Goal: Task Accomplishment & Management: Use online tool/utility

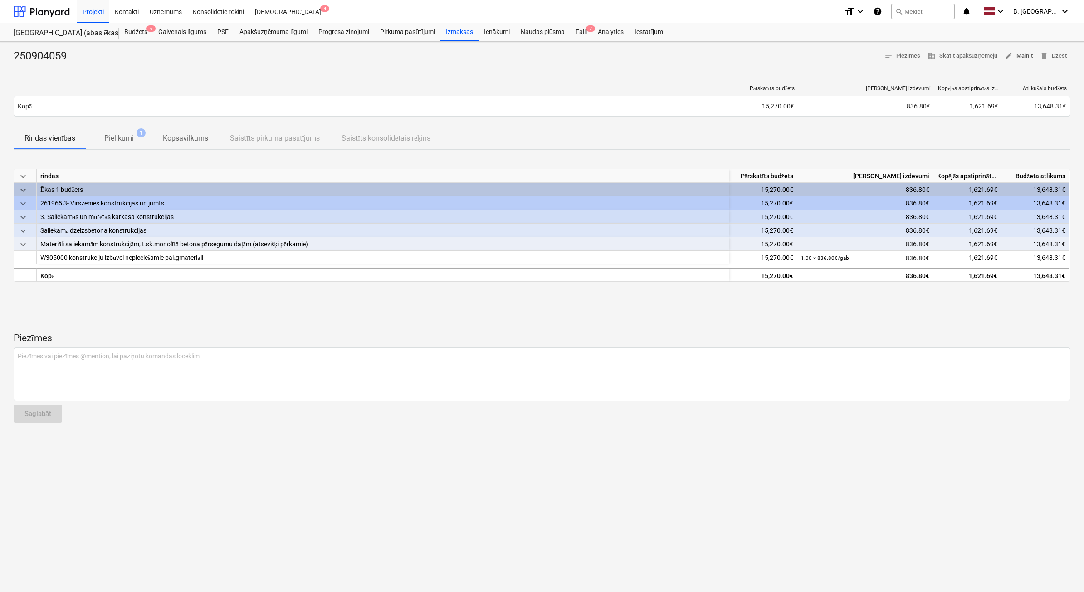
click at [1021, 55] on span "edit Mainīt" at bounding box center [1018, 56] width 28 height 10
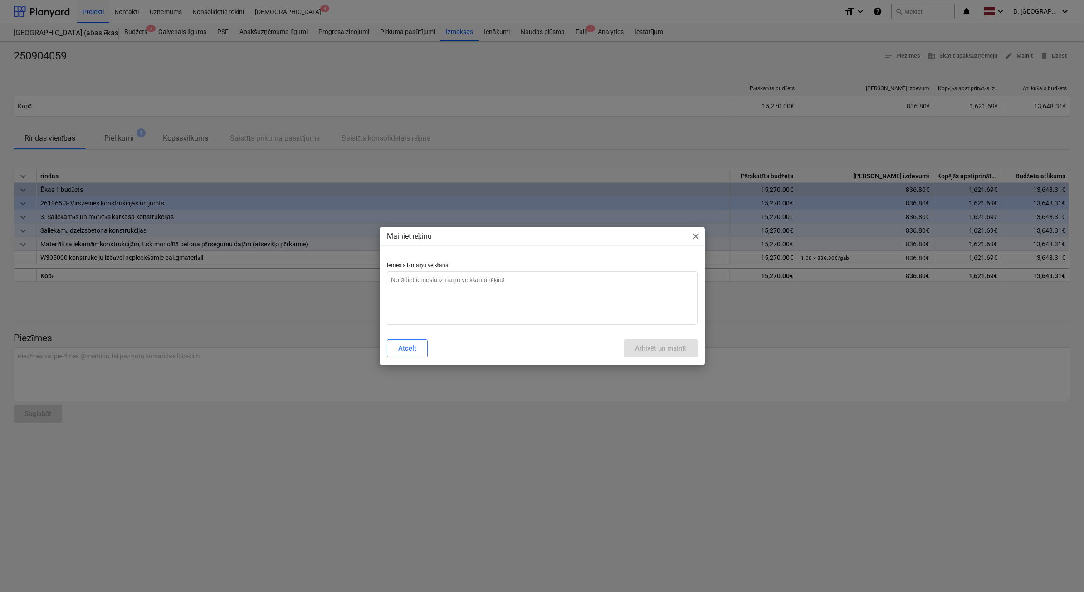
type textarea "x"
click at [443, 302] on textarea at bounding box center [542, 298] width 311 height 54
type textarea "n"
type textarea "x"
type textarea "ne"
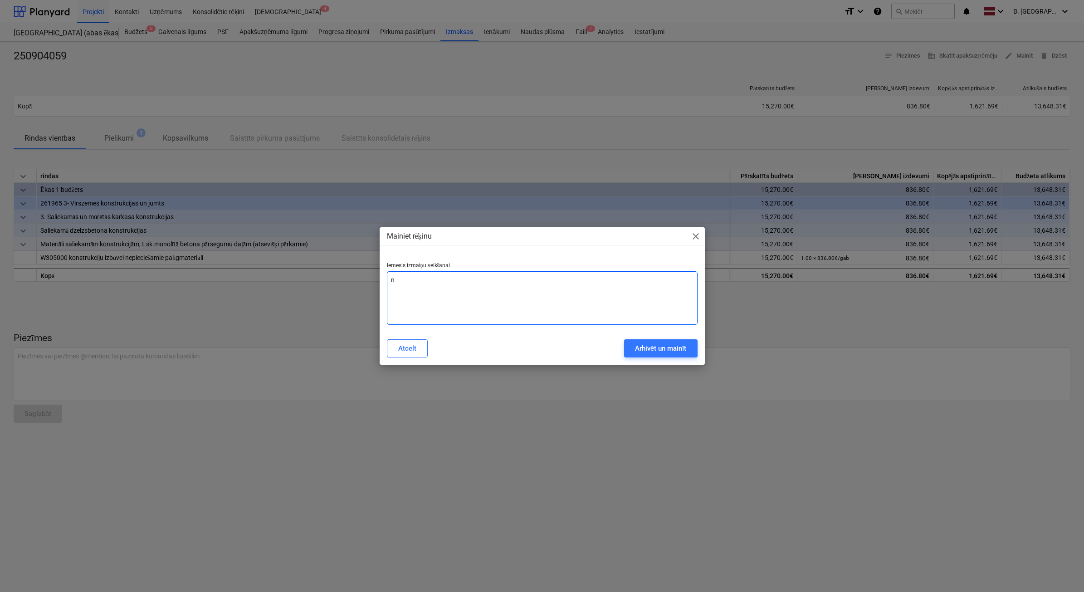
type textarea "x"
type textarea "nep"
type textarea "x"
type textarea "nepa"
type textarea "x"
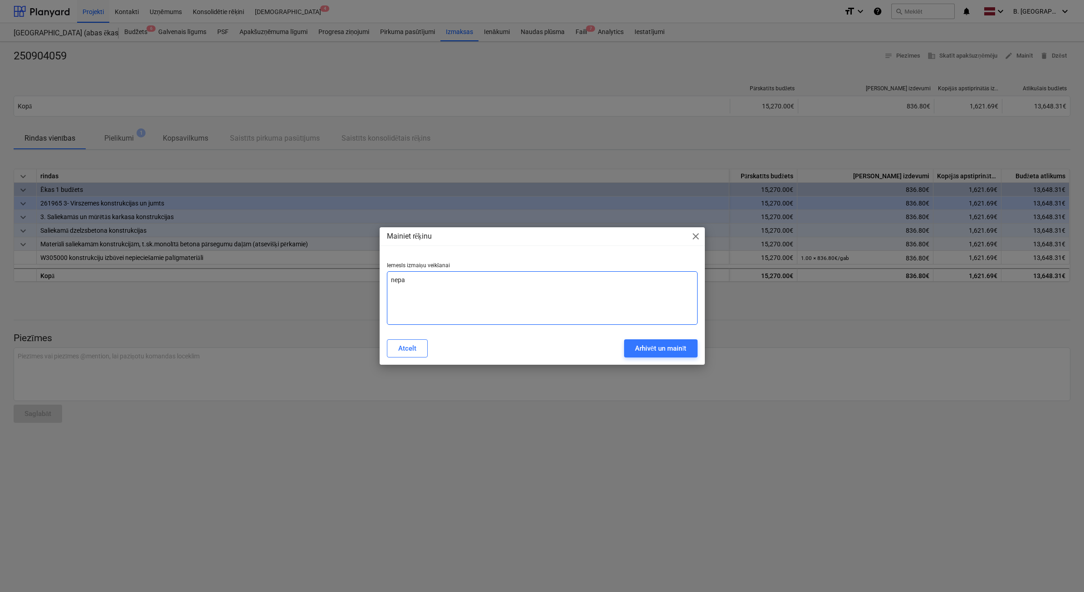
type textarea "nepar"
type textarea "x"
type textarea "nepare"
type textarea "x"
type textarea "neparei"
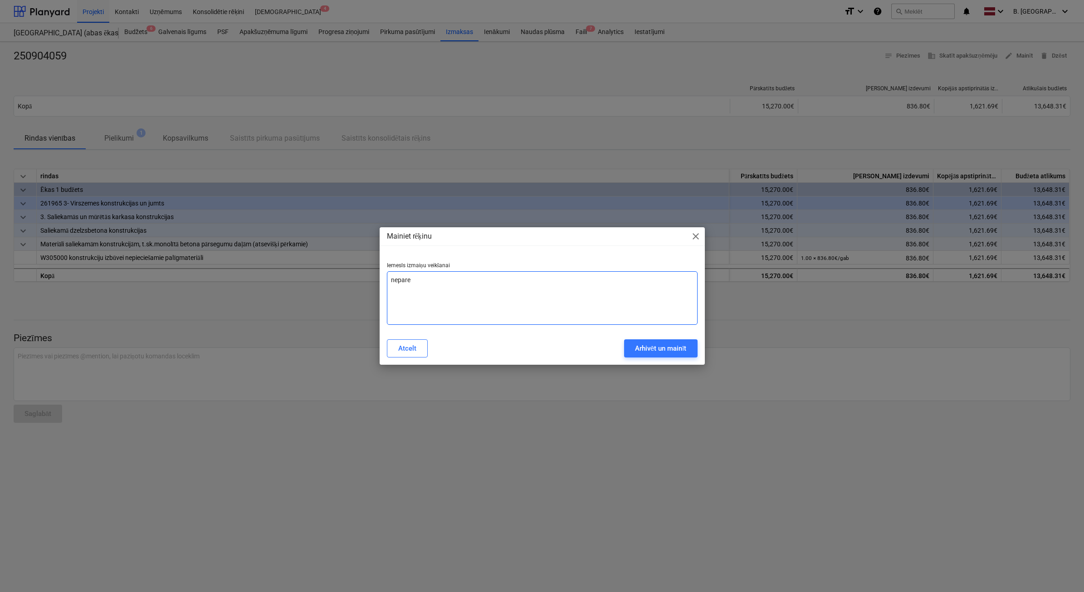
type textarea "x"
type textarea "nepareiz"
type textarea "x"
type textarea "nepareizs"
type textarea "x"
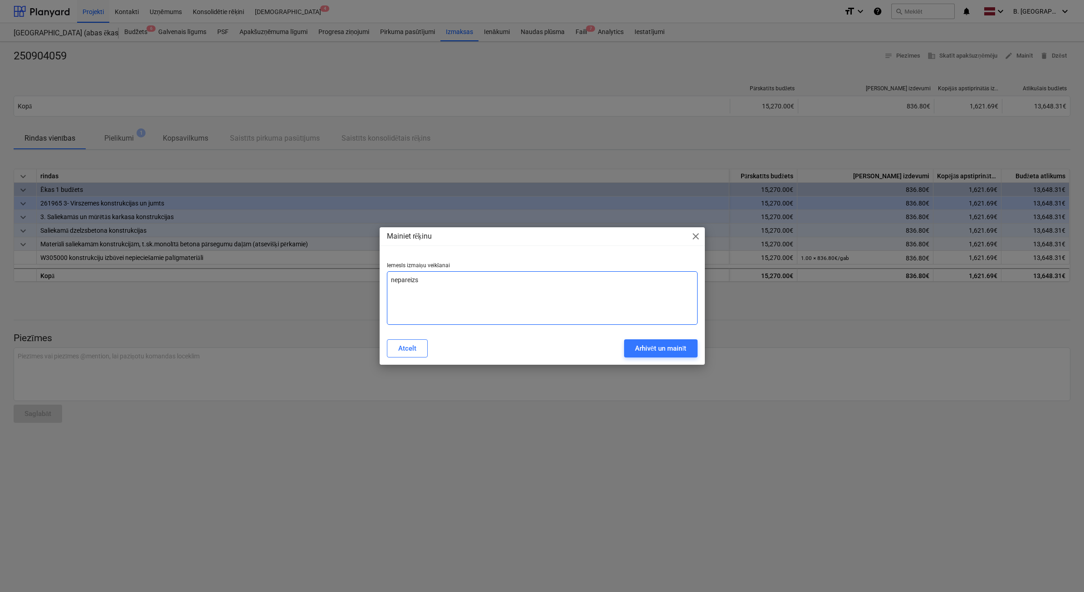
type textarea "nepareizs"
type textarea "x"
type textarea "nepareizs p"
type textarea "x"
type textarea "nepareizs pi"
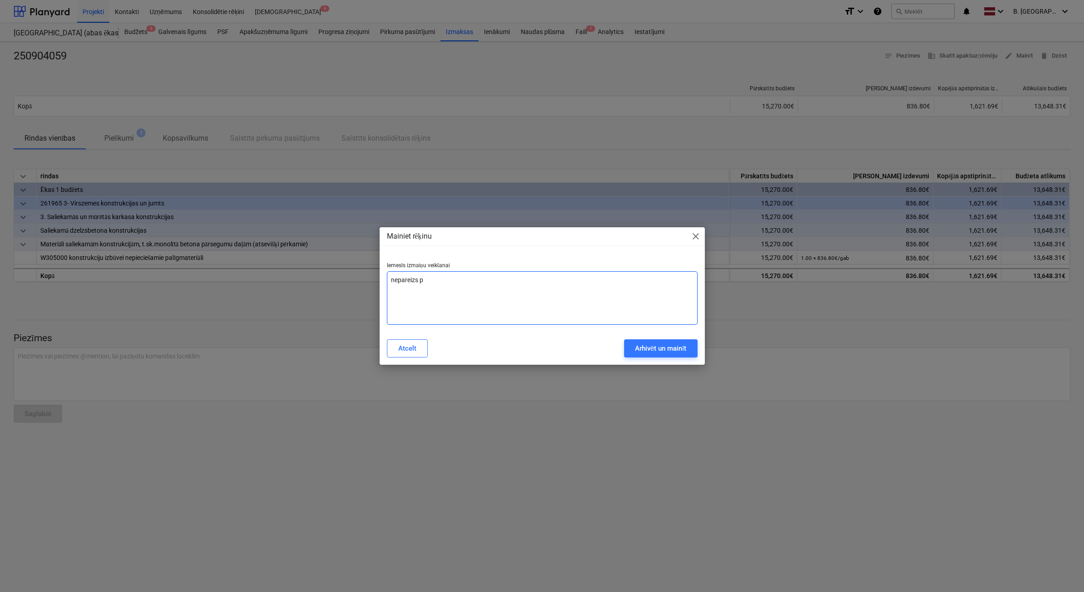
type textarea "x"
type textarea "nepareizs pie"
type textarea "x"
type textarea "nepareizs pieg"
type textarea "x"
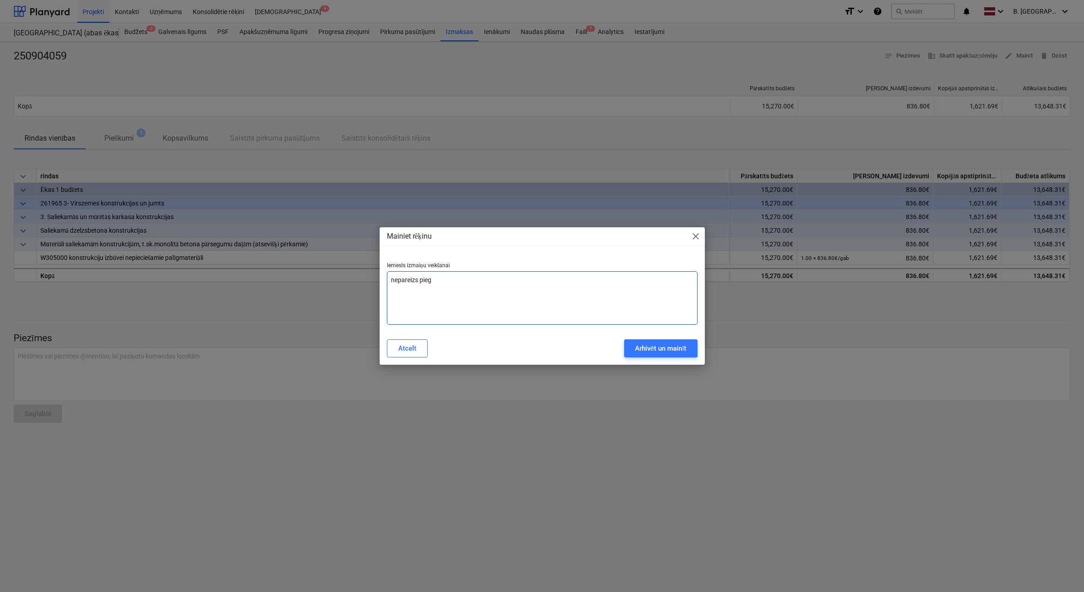
type textarea "nepareizs piegā"
type textarea "x"
type textarea "nepareizs piegād"
type textarea "x"
type textarea "nepareizs piegādā"
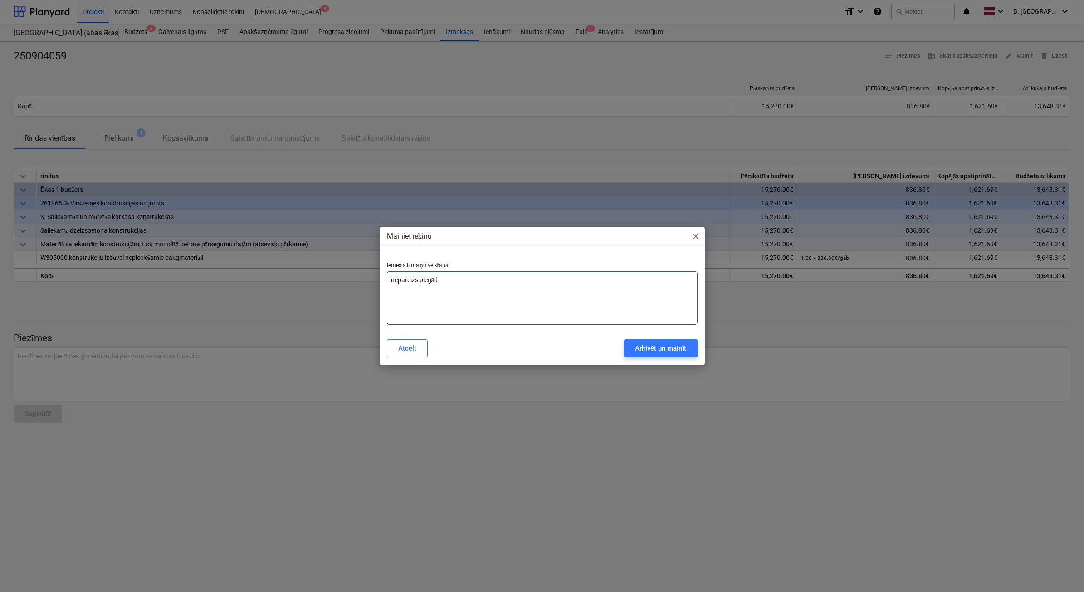
type textarea "x"
type textarea "nepareizs piegādāt"
type textarea "x"
type textarea "nepareizs piegādātā"
type textarea "x"
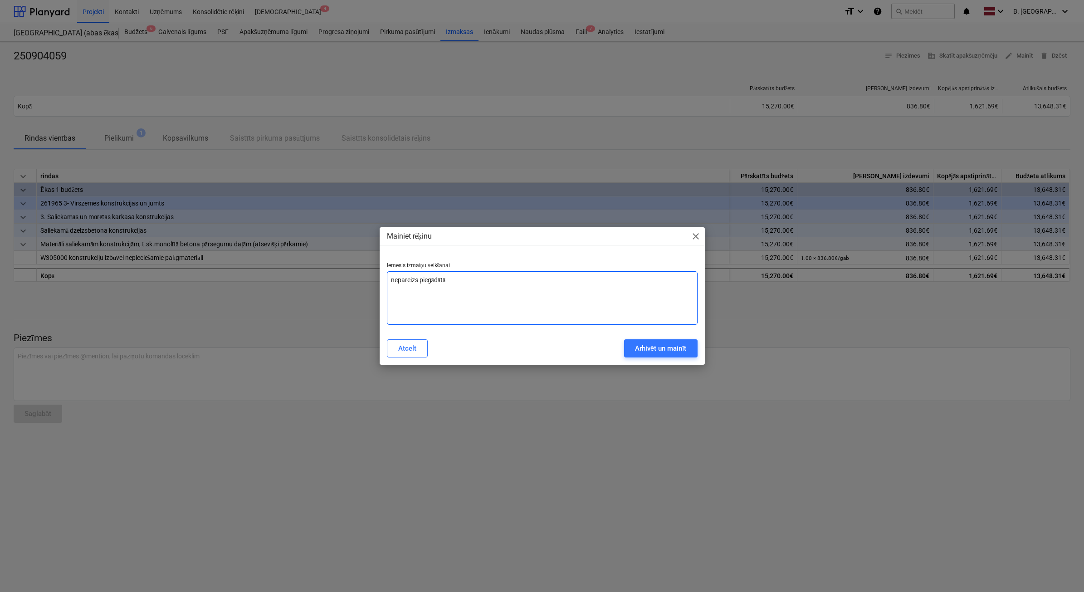
type textarea "nepareizs piegādātāj"
type textarea "x"
type textarea "nepareizs piegādātājs"
type textarea "x"
type textarea "nepareizs piegādātājs"
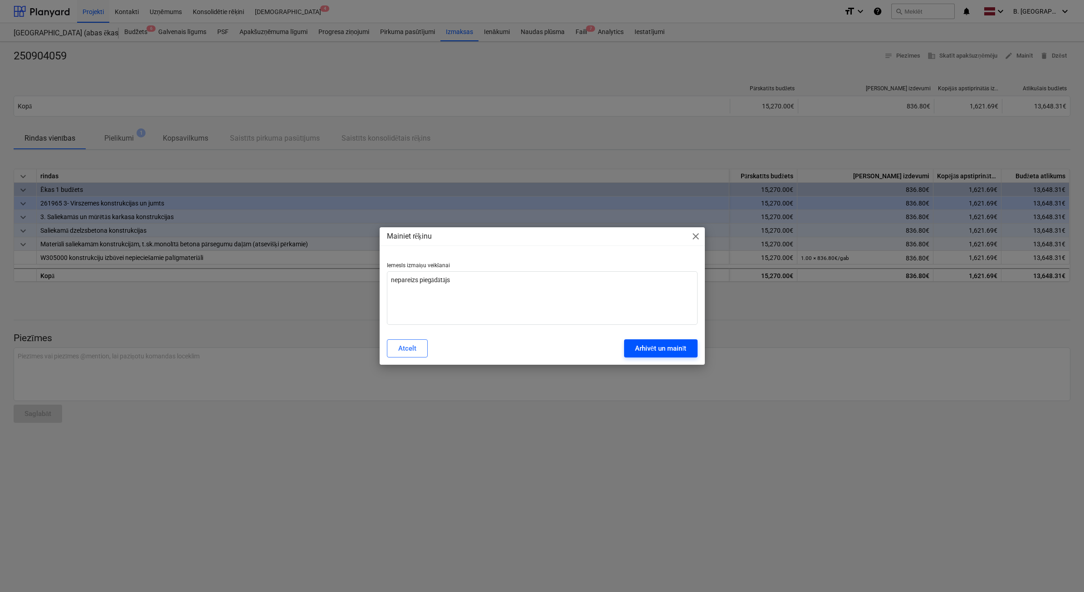
click at [667, 352] on div "Arhivēt un mainīt" at bounding box center [661, 348] width 52 height 12
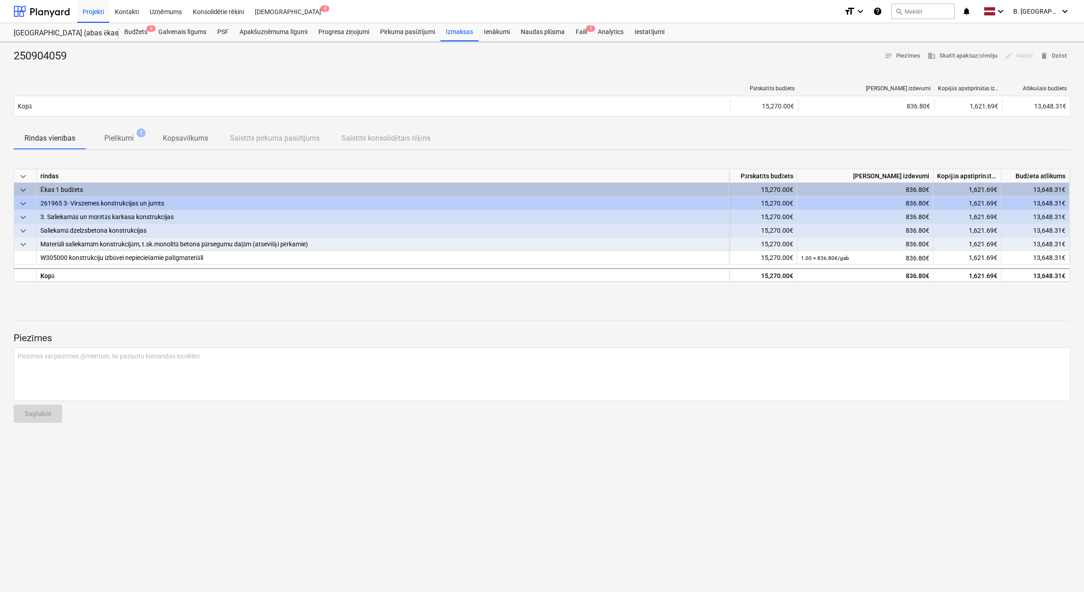
type textarea "x"
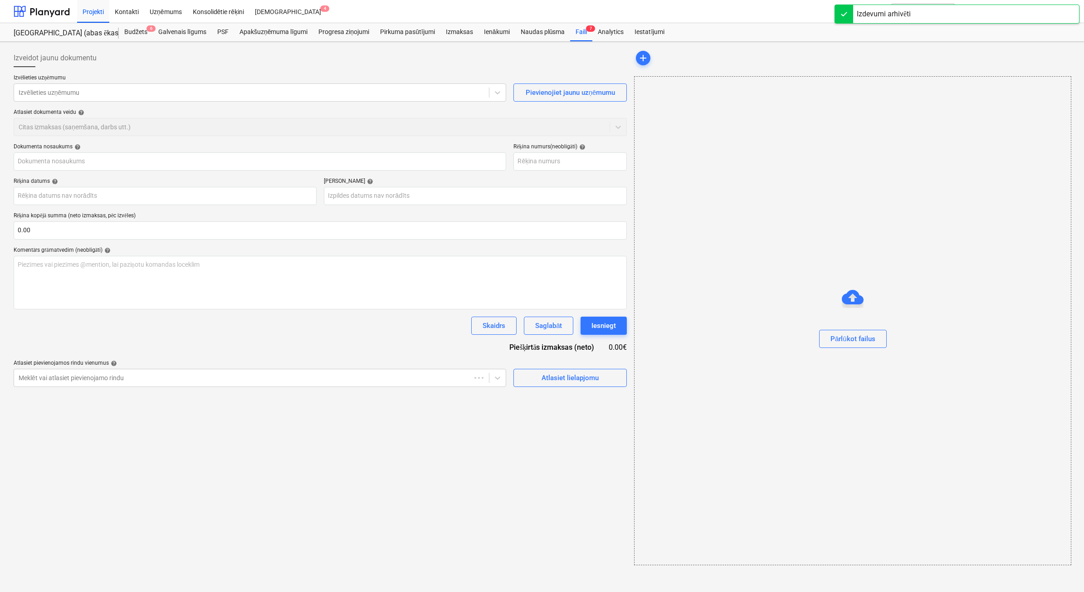
type input "250904059"
type input "[DATE]"
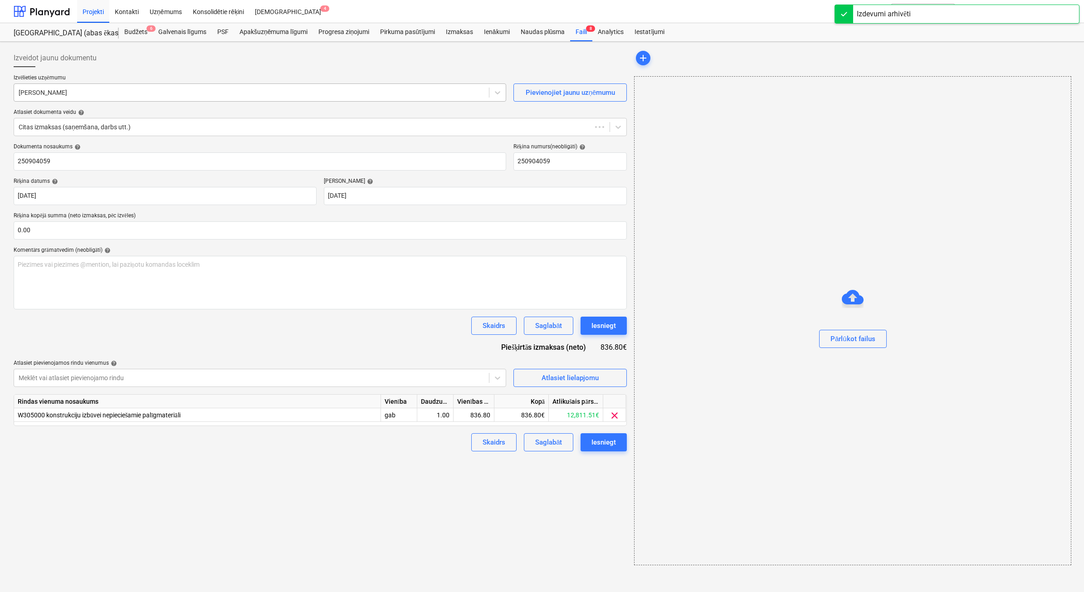
click at [298, 88] on div at bounding box center [252, 92] width 466 height 9
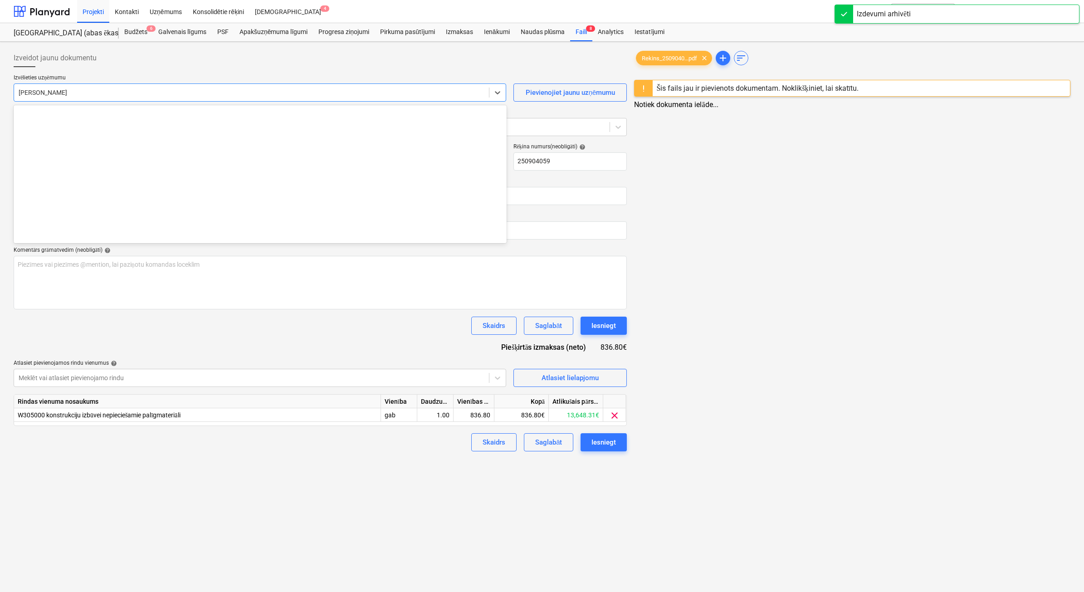
scroll to position [4475, 0]
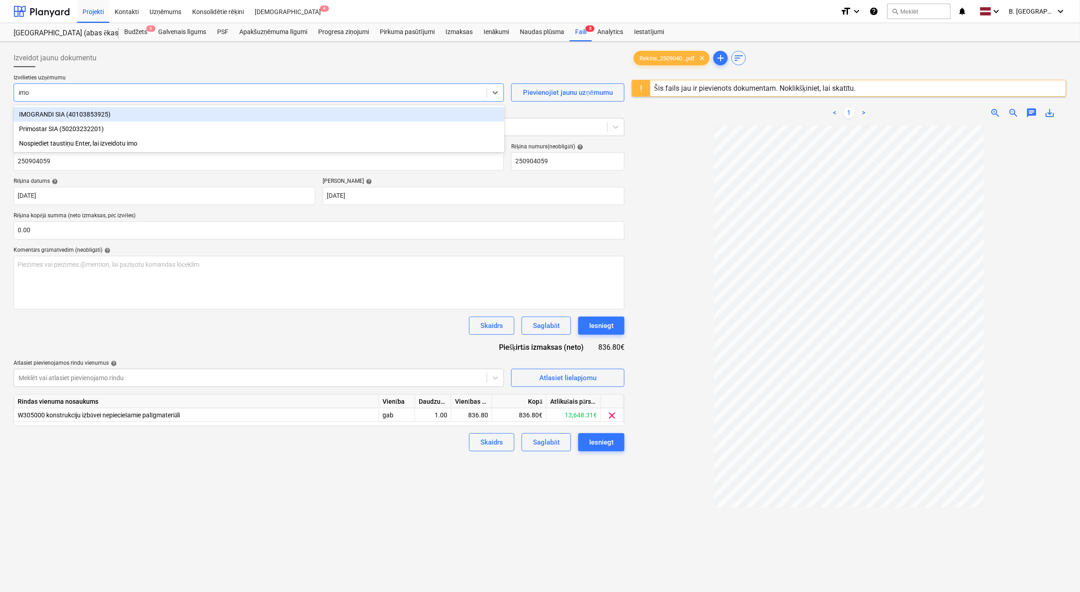
type input "imog"
click at [131, 114] on div "IMOGRANDI SIA (40103853925)" at bounding box center [259, 114] width 491 height 15
click at [131, 114] on div "Atlasiet dokumenta veidu help" at bounding box center [319, 112] width 611 height 7
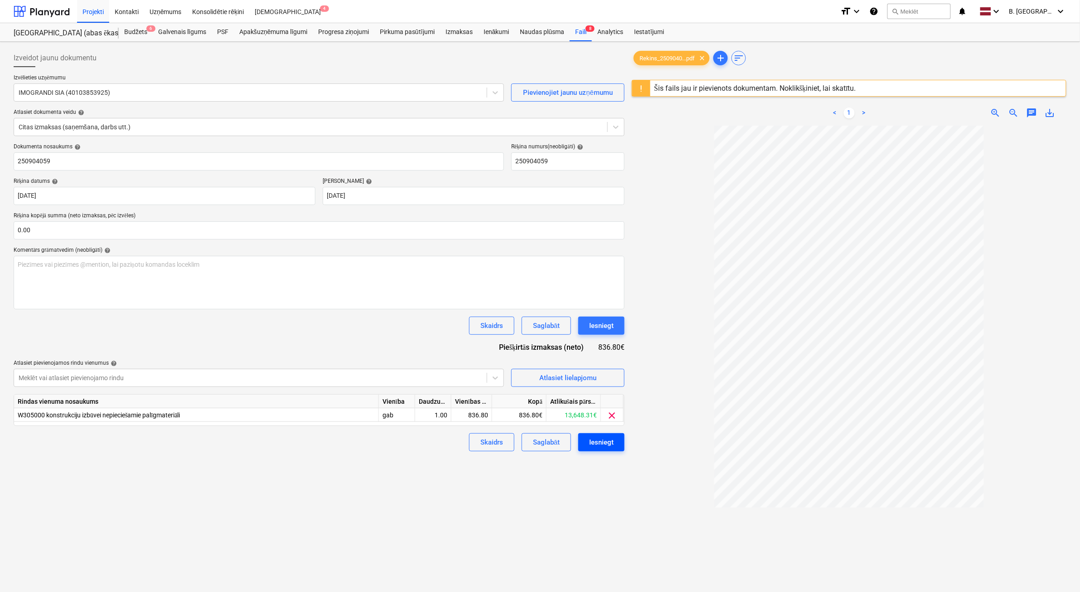
click at [610, 442] on div "Iesniegt" at bounding box center [601, 442] width 24 height 12
